Goal: Information Seeking & Learning: Learn about a topic

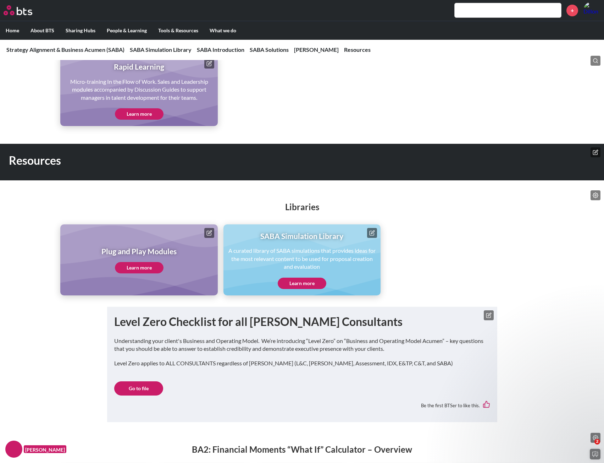
scroll to position [1854, 0]
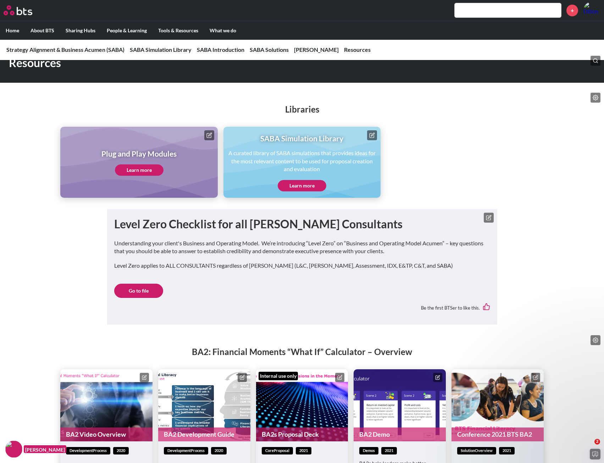
click at [299, 189] on link "Learn more" at bounding box center [302, 185] width 49 height 11
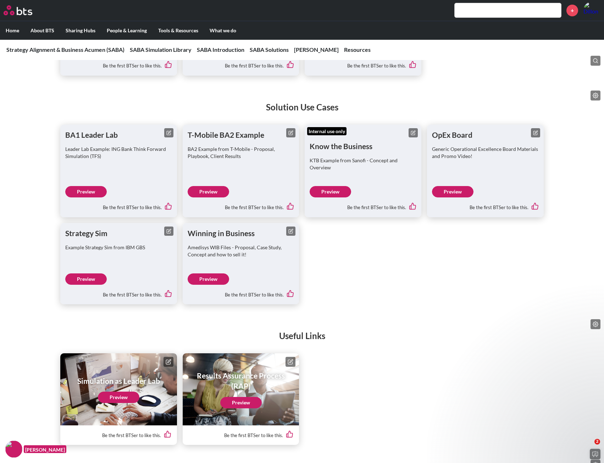
scroll to position [2756, 0]
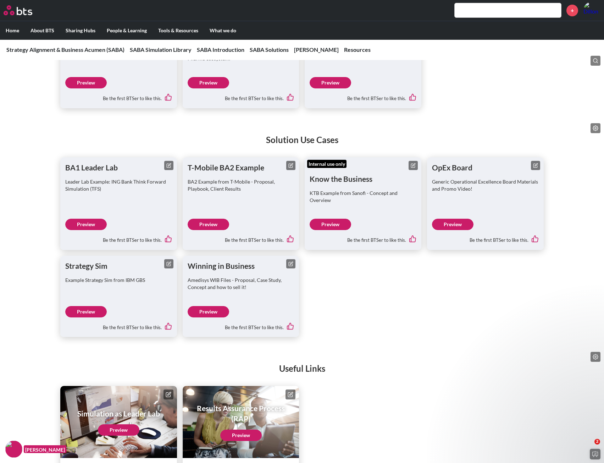
click at [85, 314] on link "Preview" at bounding box center [86, 311] width 42 height 11
click at [459, 230] on link "Preview" at bounding box center [453, 224] width 42 height 11
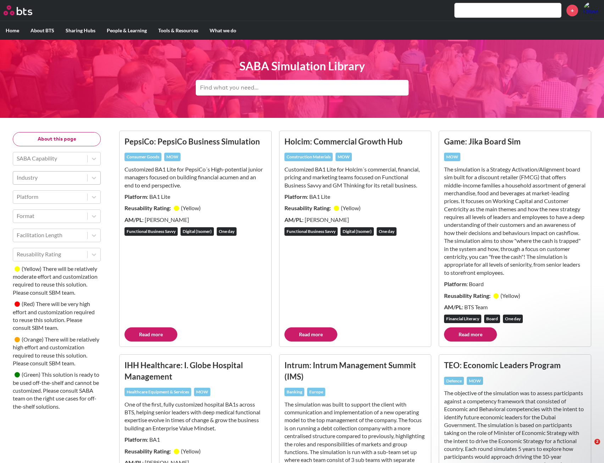
click at [85, 174] on div "Industry" at bounding box center [50, 177] width 74 height 12
click at [92, 158] on icon at bounding box center [93, 158] width 7 height 7
click at [94, 198] on icon at bounding box center [94, 197] width 4 height 2
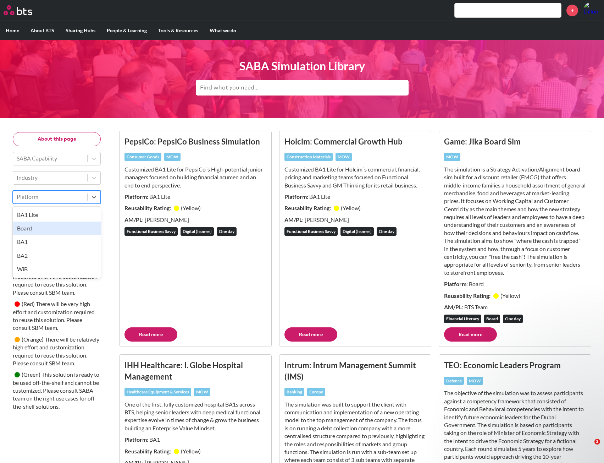
click at [67, 229] on div "Board" at bounding box center [57, 227] width 88 height 13
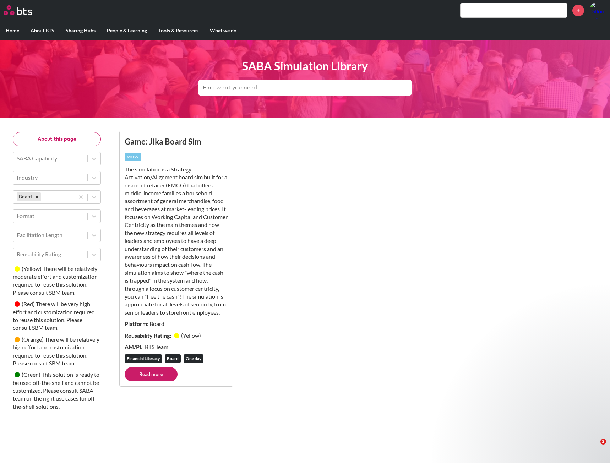
click at [160, 376] on link "Read more" at bounding box center [151, 374] width 53 height 14
